Goal: Check status

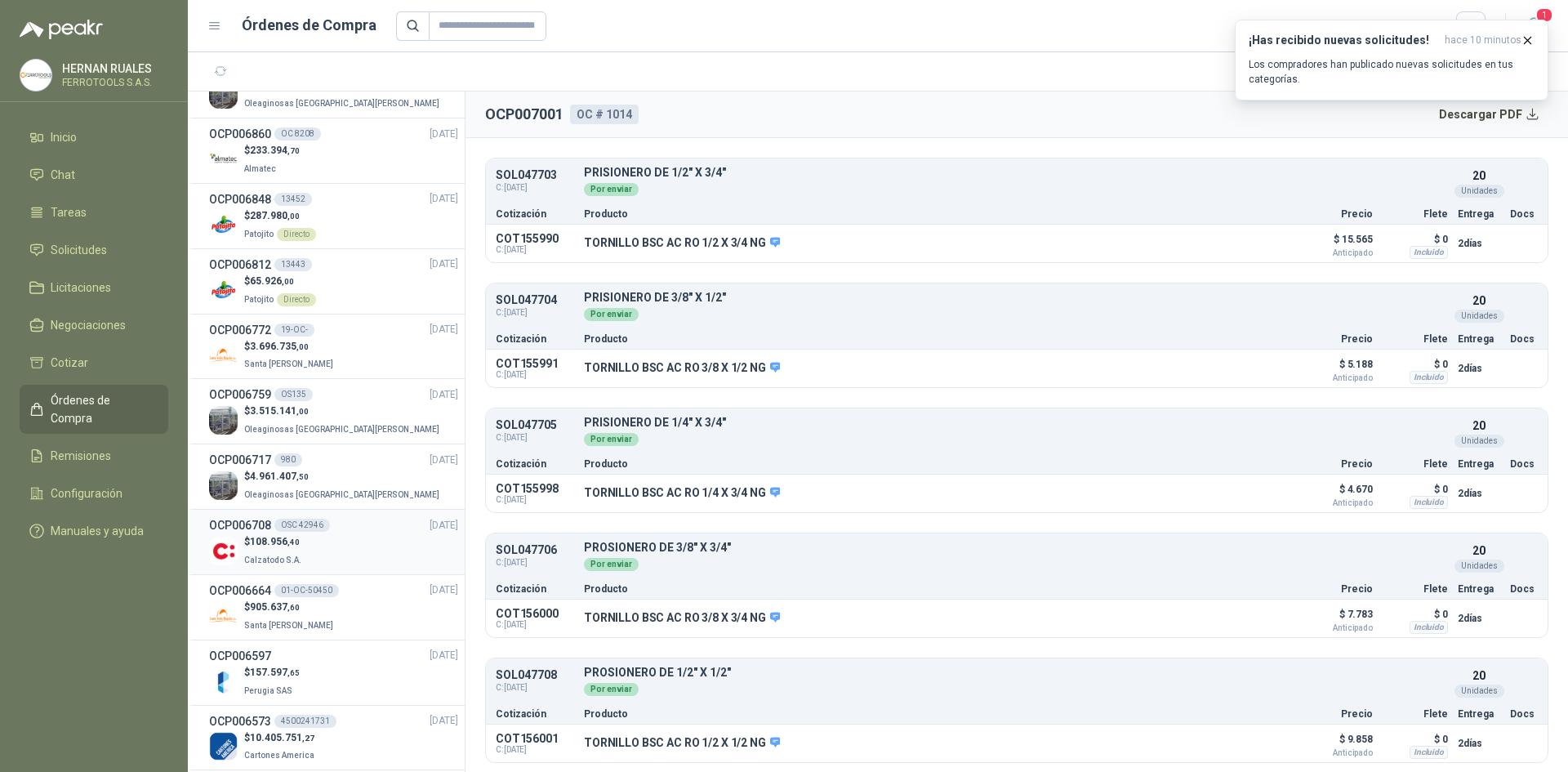
scroll to position [817, 0]
click at [323, 206] on div "OCP006848 13452 [DATE]" at bounding box center [334, 203] width 249 height 18
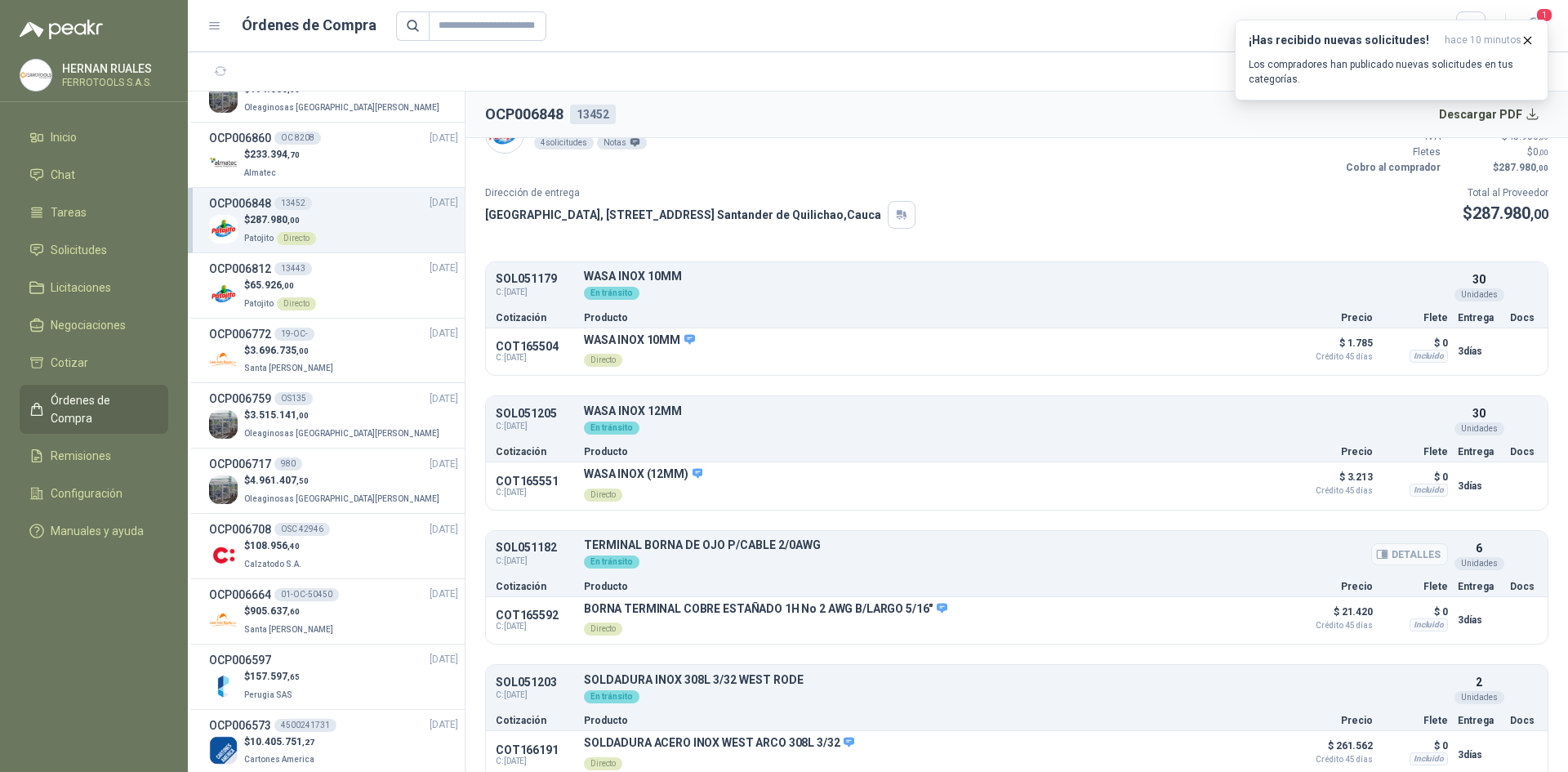
scroll to position [50, 0]
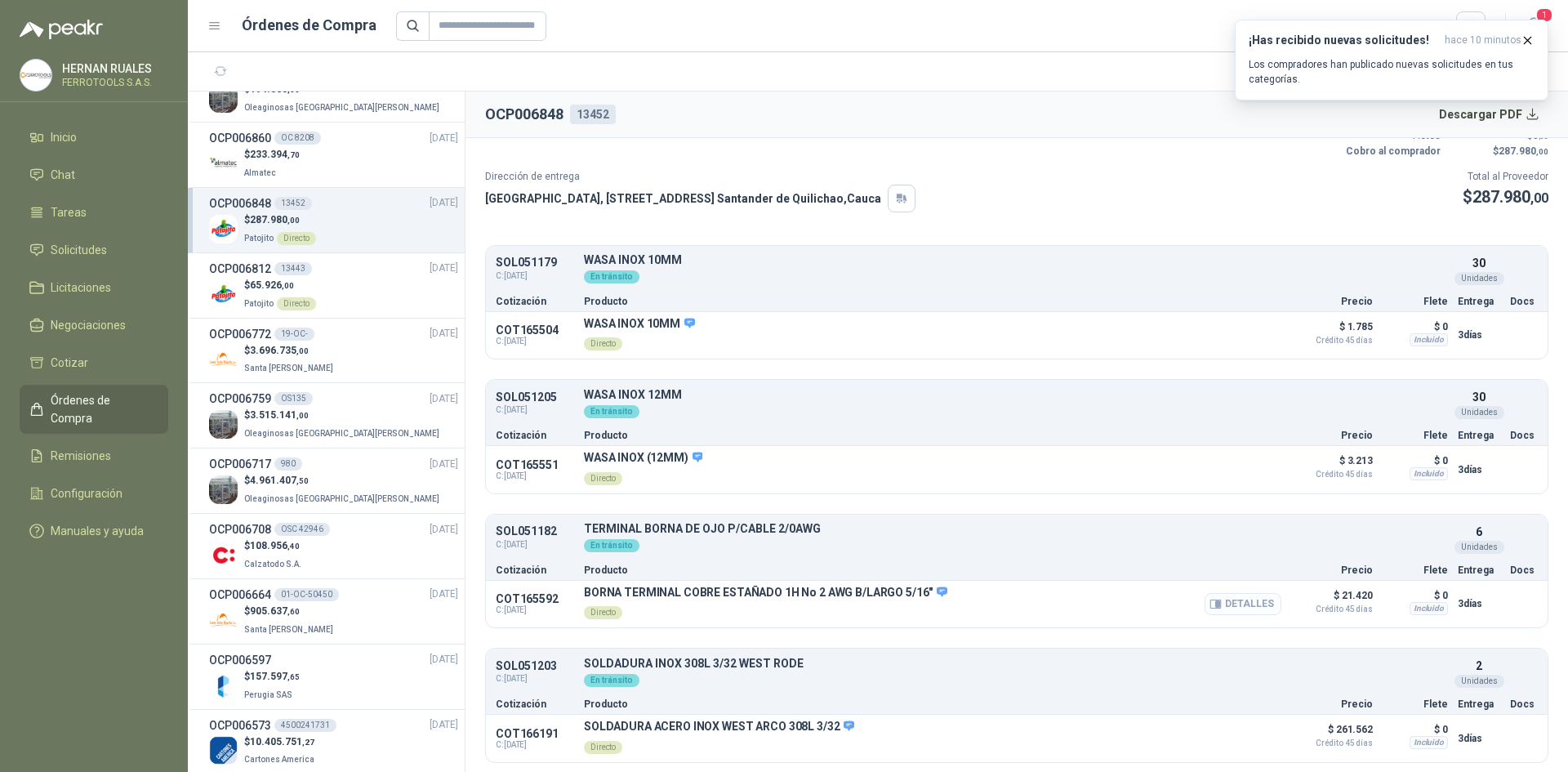
click at [1243, 603] on button "Detalles" at bounding box center [1243, 603] width 77 height 22
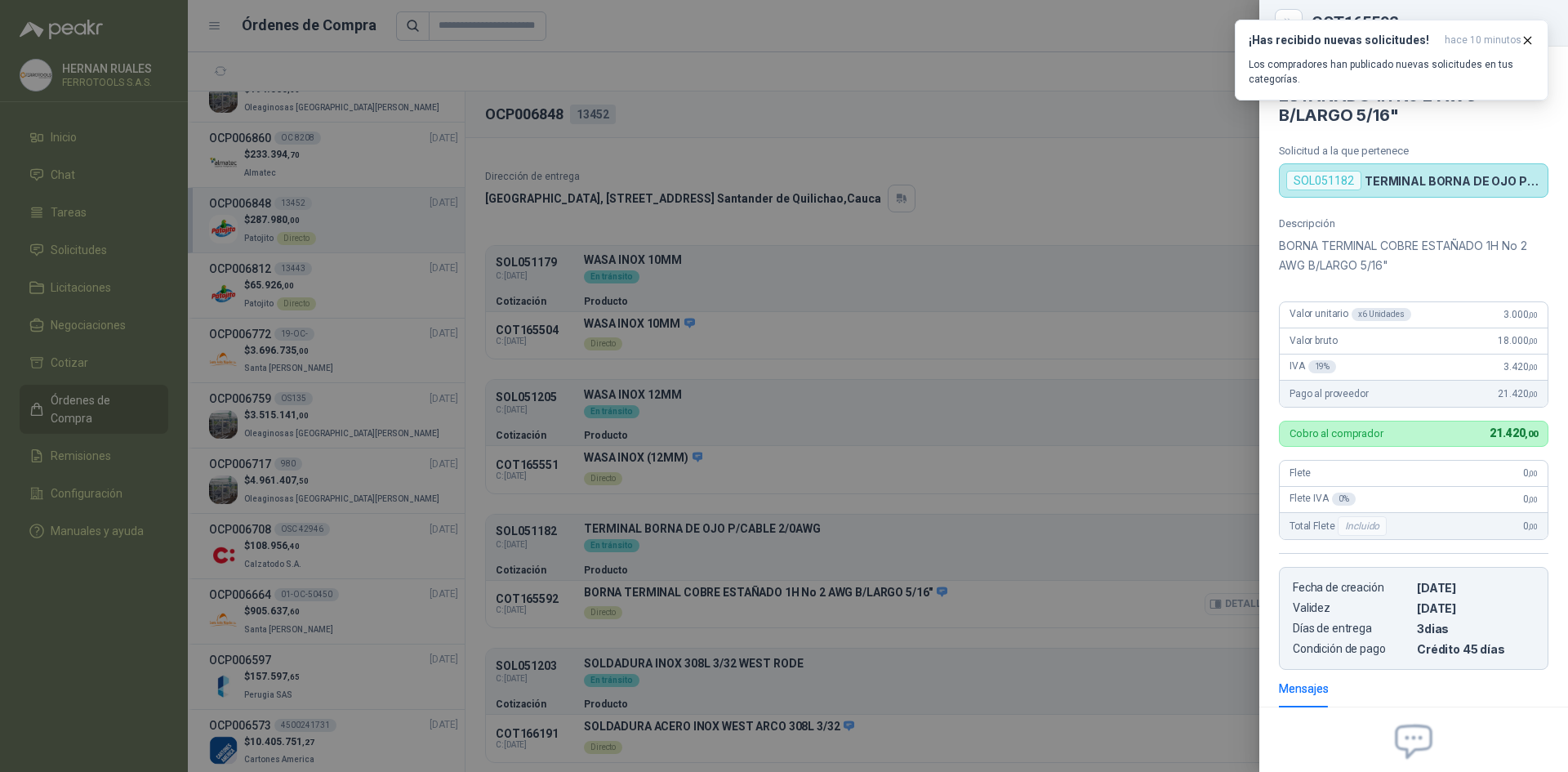
scroll to position [161, 0]
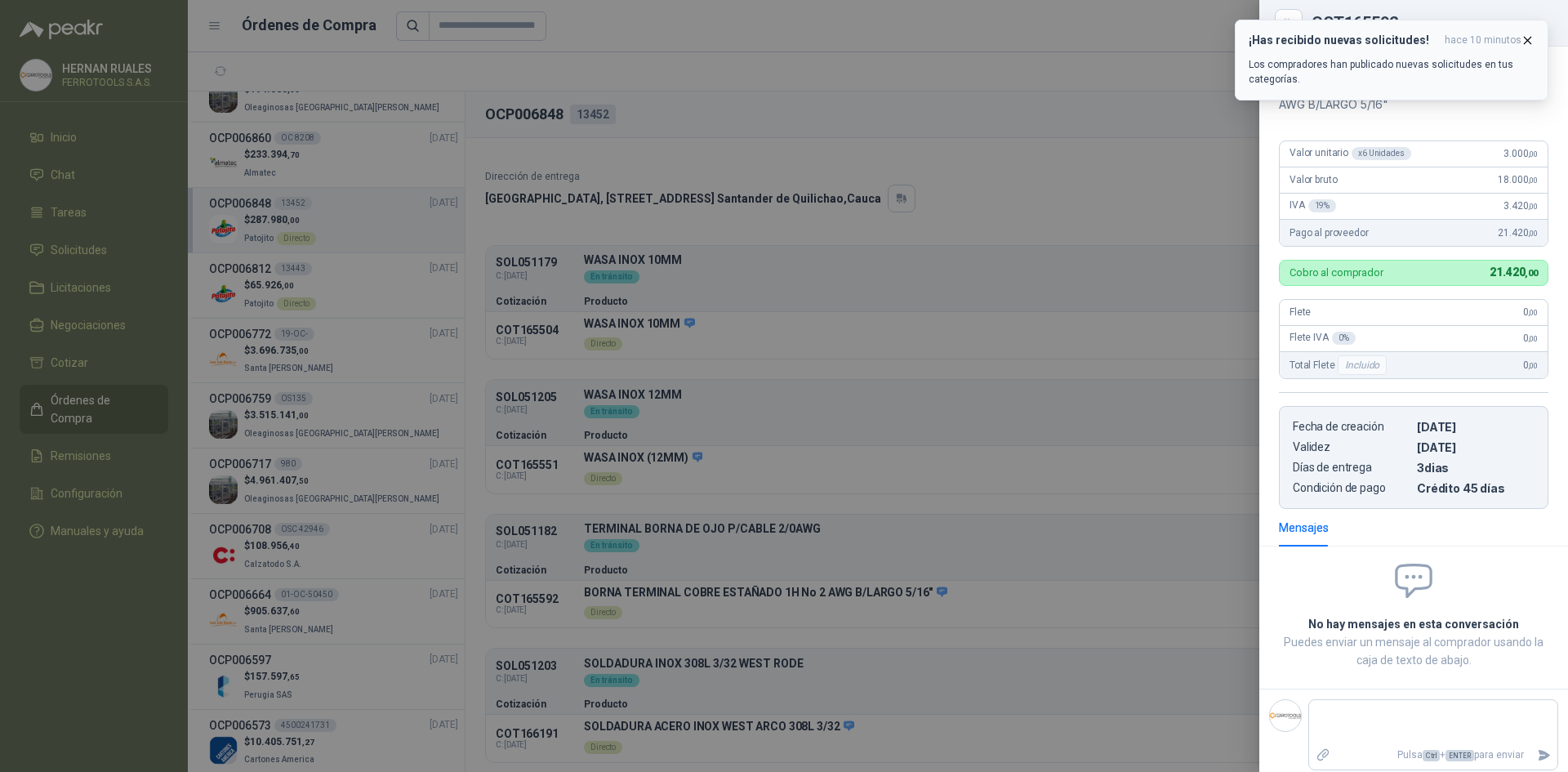
click at [1530, 39] on icon "button" at bounding box center [1528, 40] width 13 height 13
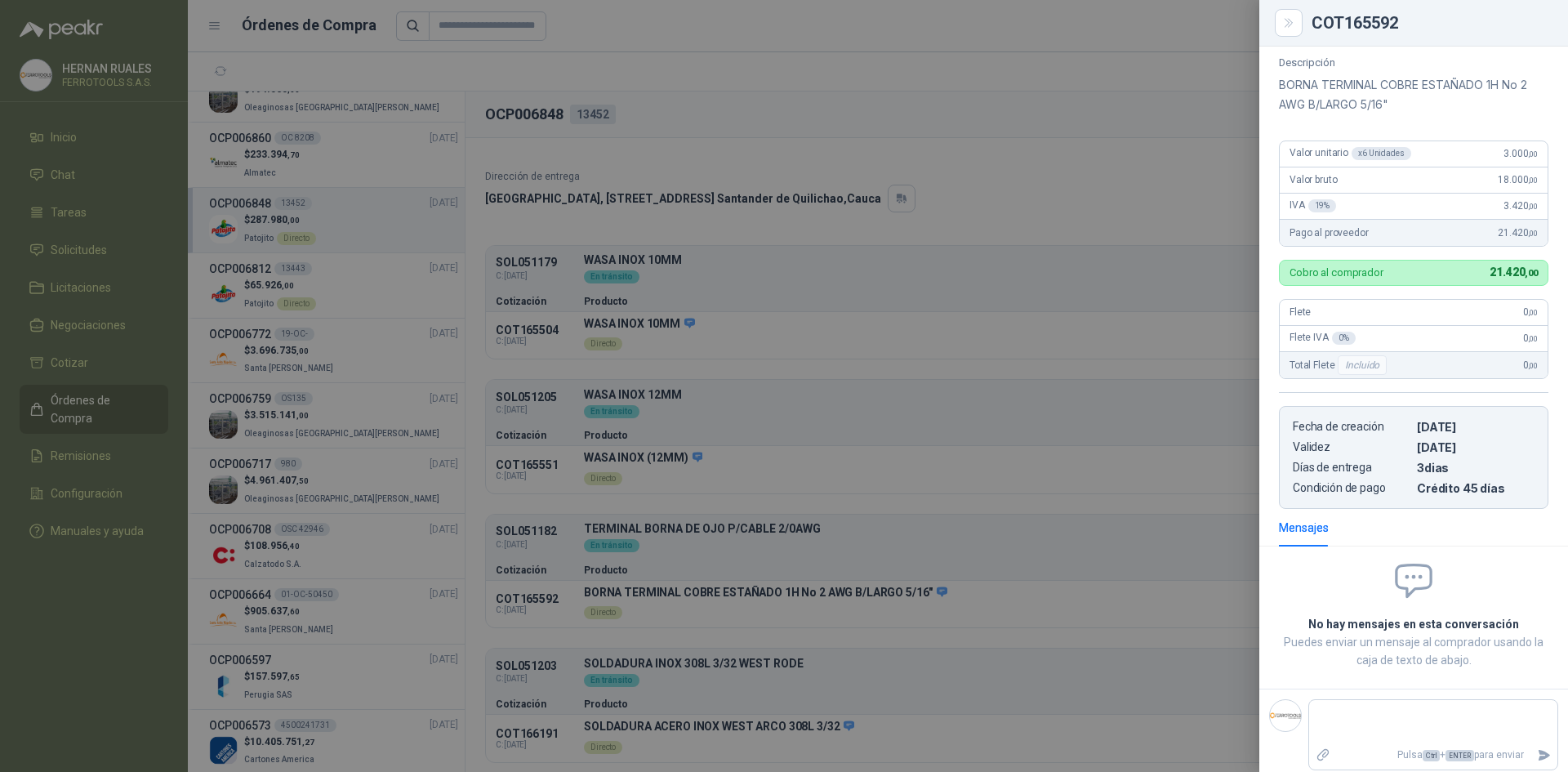
click at [717, 54] on div at bounding box center [784, 386] width 1568 height 772
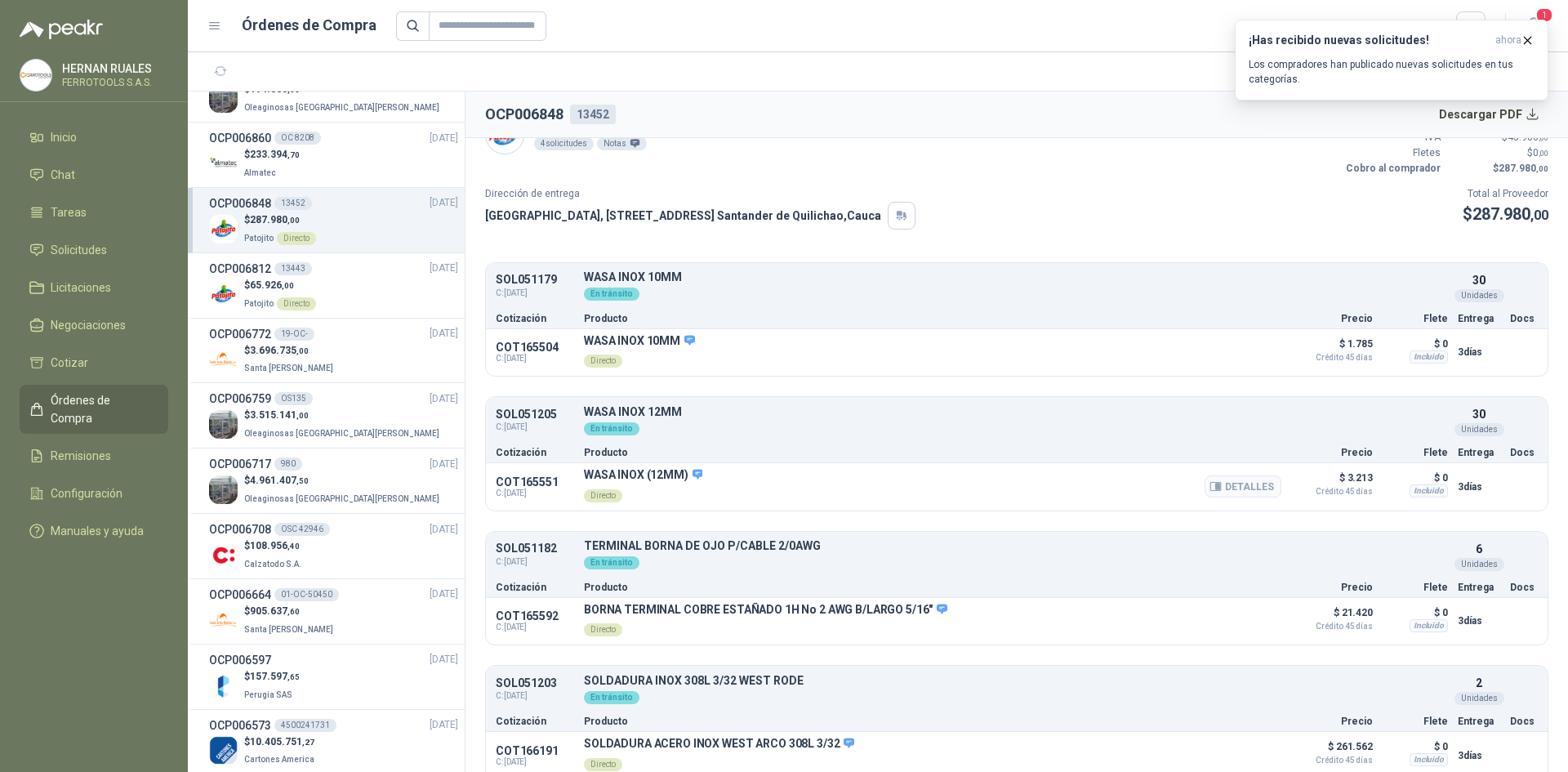
scroll to position [50, 0]
